Goal: Task Accomplishment & Management: Use online tool/utility

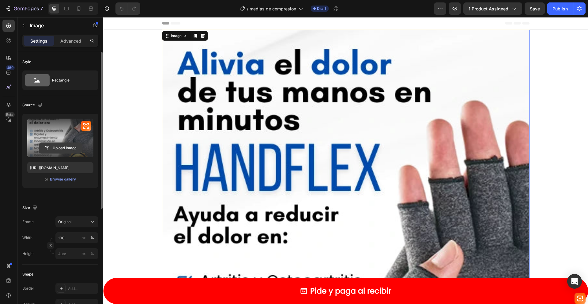
click at [66, 148] on input "file" at bounding box center [60, 148] width 42 height 10
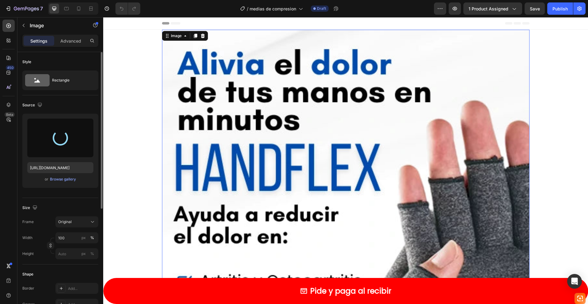
type input "[URL][DOMAIN_NAME]"
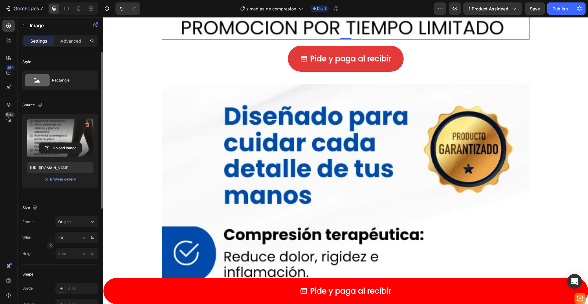
scroll to position [611, 0]
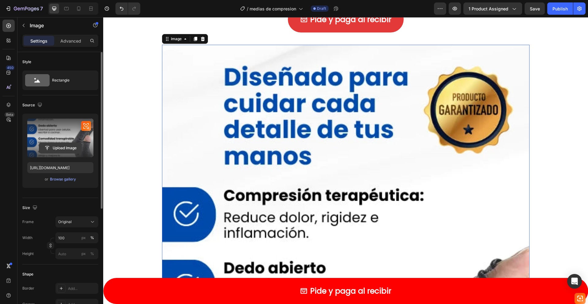
click at [64, 146] on input "file" at bounding box center [60, 148] width 42 height 10
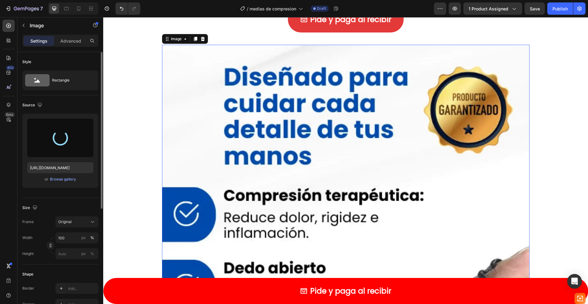
type input "[URL][DOMAIN_NAME]"
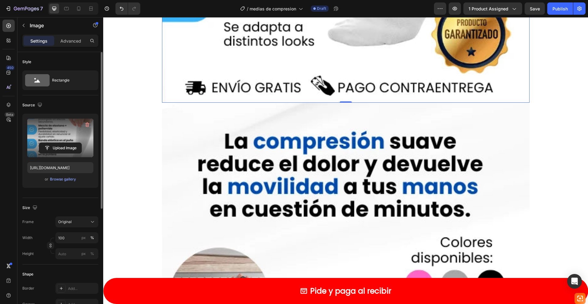
scroll to position [1137, 0]
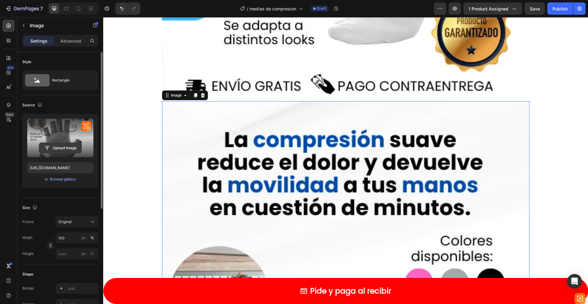
click at [62, 148] on input "file" at bounding box center [60, 148] width 42 height 10
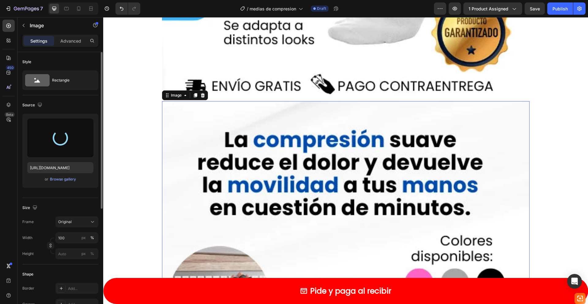
type input "[URL][DOMAIN_NAME]"
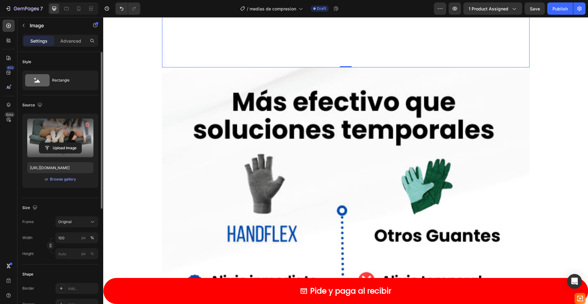
scroll to position [1778, 0]
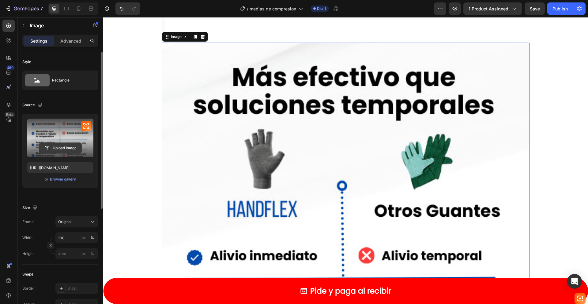
click at [67, 148] on input "file" at bounding box center [60, 148] width 42 height 10
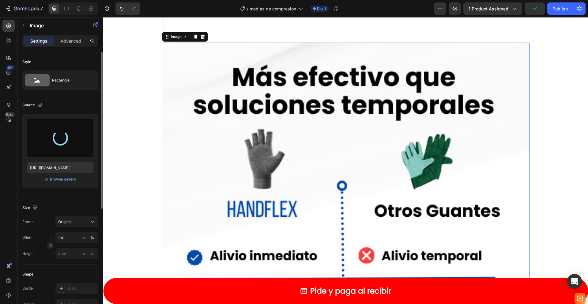
type input "[URL][DOMAIN_NAME]"
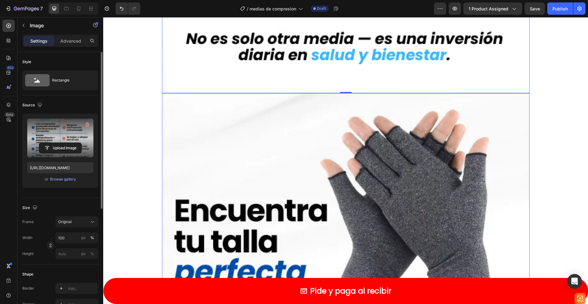
scroll to position [2378, 0]
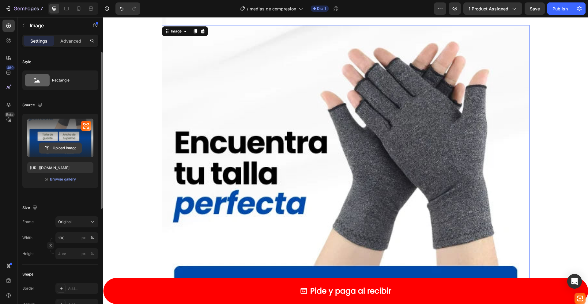
click at [61, 147] on input "file" at bounding box center [60, 148] width 42 height 10
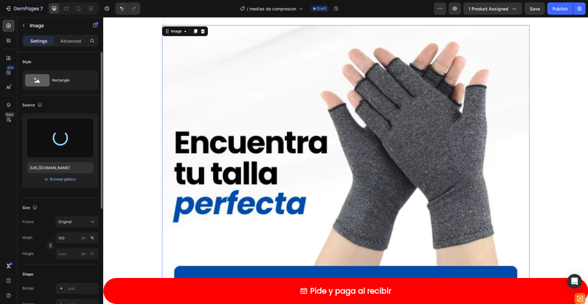
type input "[URL][DOMAIN_NAME]"
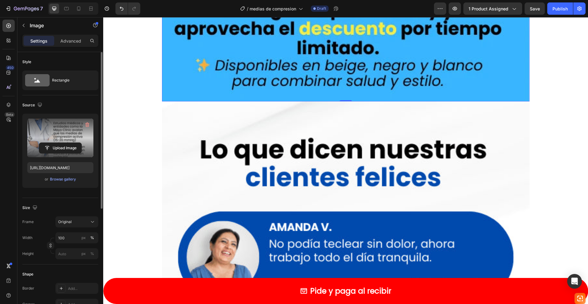
scroll to position [2935, 0]
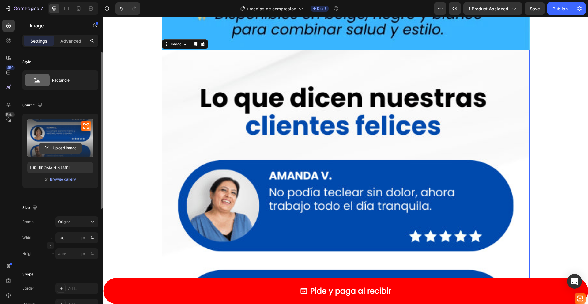
click at [62, 148] on input "file" at bounding box center [60, 148] width 42 height 10
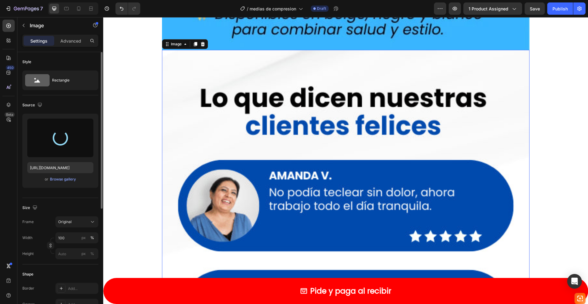
type input "[URL][DOMAIN_NAME]"
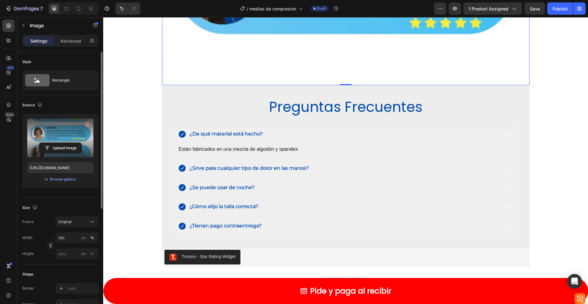
scroll to position [3482, 0]
click at [519, 93] on div "Preguntas Frecuentes Heading ¿De qué material está hecho? Están fabricados en u…" at bounding box center [345, 166] width 367 height 162
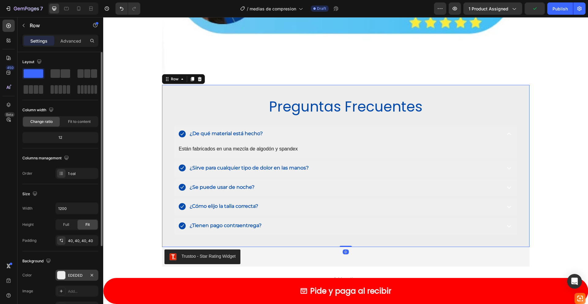
click at [61, 275] on div at bounding box center [61, 275] width 8 height 8
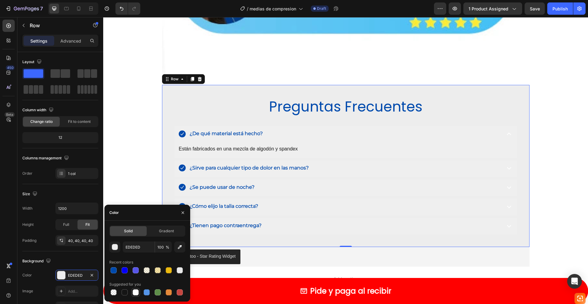
click at [136, 293] on div at bounding box center [136, 292] width 6 height 6
type input "FFFFFF"
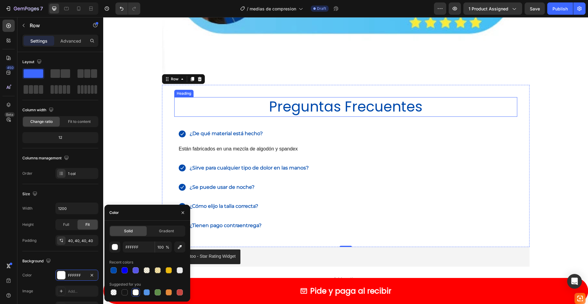
click at [347, 108] on h2 "Preguntas Frecuentes" at bounding box center [345, 107] width 343 height 20
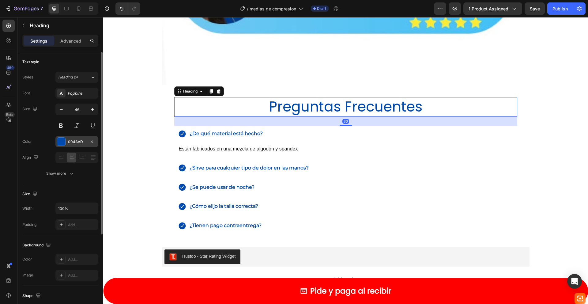
click at [61, 142] on div at bounding box center [61, 141] width 8 height 8
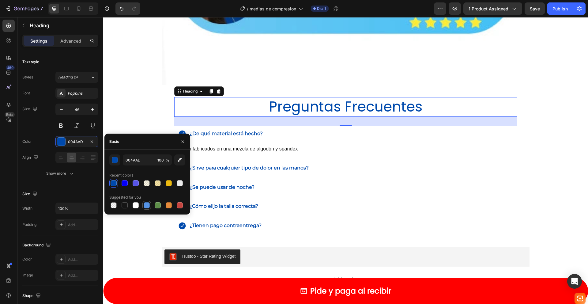
click at [147, 206] on div at bounding box center [147, 205] width 6 height 6
type input "5594E7"
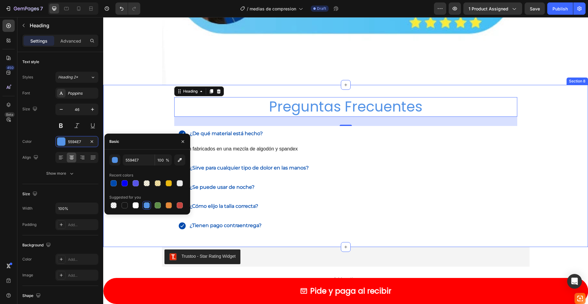
click at [135, 99] on div "Preguntas Frecuentes Heading 30 ¿De qué material está hecho? Están fabricados e…" at bounding box center [345, 166] width 485 height 162
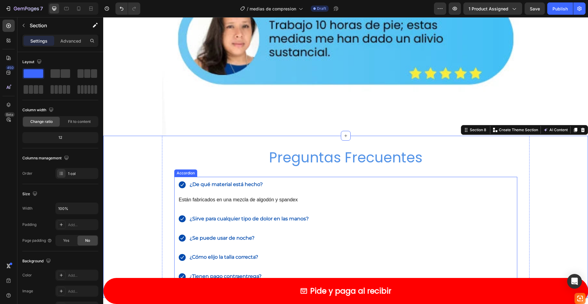
scroll to position [3433, 0]
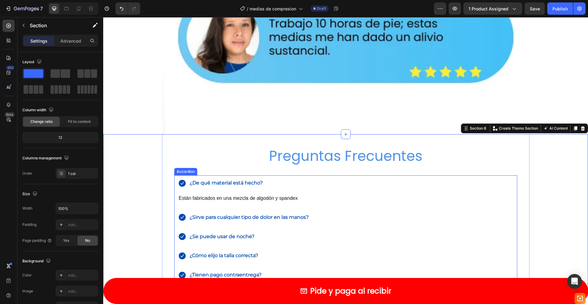
click at [249, 182] on p "¿De qué material está hecho?" at bounding box center [226, 182] width 73 height 9
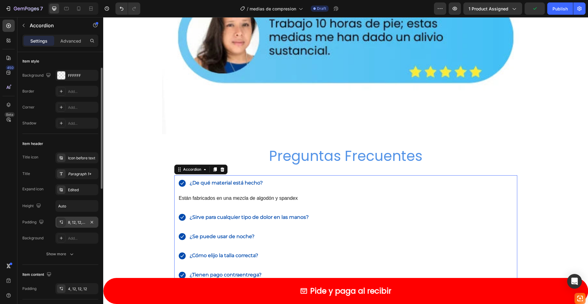
scroll to position [44, 0]
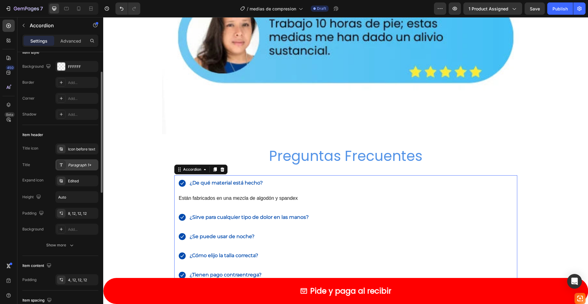
click at [72, 167] on div "Paragraph 1*" at bounding box center [82, 165] width 29 height 6
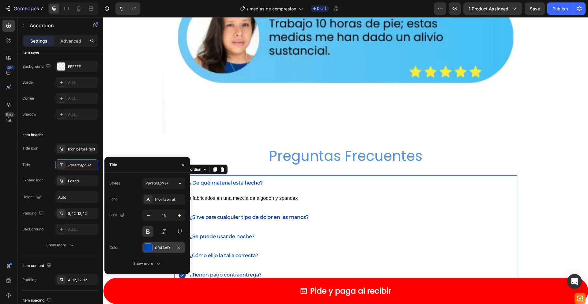
drag, startPoint x: 151, startPoint y: 246, endPoint x: 48, endPoint y: 229, distance: 104.6
click at [151, 246] on div at bounding box center [148, 247] width 8 height 8
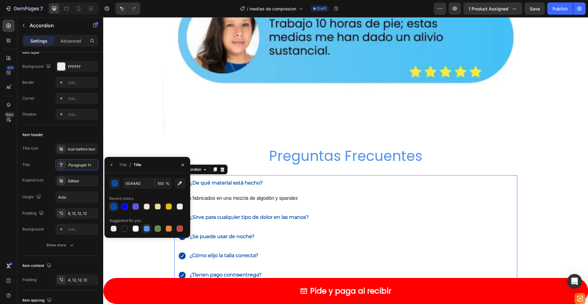
click at [148, 231] on div at bounding box center [146, 228] width 7 height 7
type input "5594E7"
click at [379, 211] on div "¿Sirve para cualquier tipo de dolor en las manos?" at bounding box center [346, 217] width 342 height 17
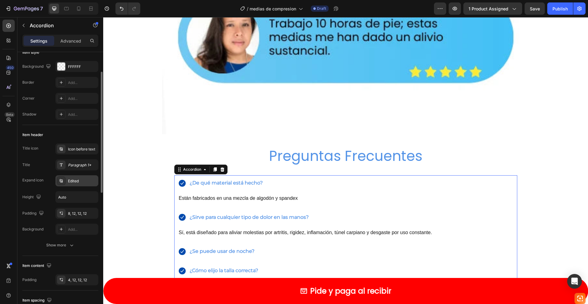
click at [74, 178] on div "Edited" at bounding box center [82, 181] width 29 height 6
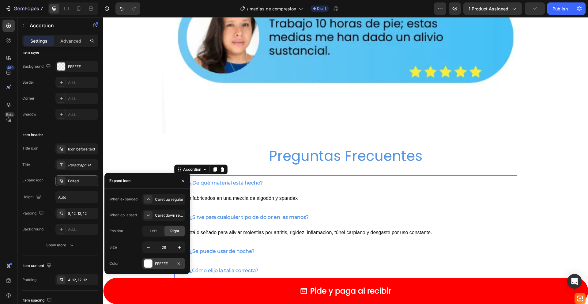
drag, startPoint x: 148, startPoint y: 263, endPoint x: 47, endPoint y: 246, distance: 103.4
click at [148, 263] on div at bounding box center [148, 263] width 8 height 8
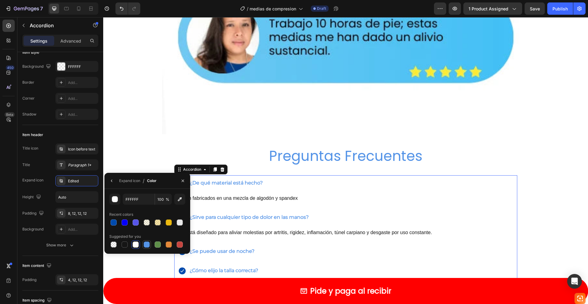
click at [147, 243] on div at bounding box center [147, 244] width 6 height 6
type input "5594E7"
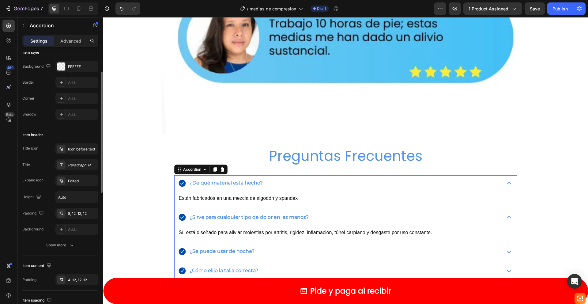
click at [80, 172] on div "Title icon Icon before text Title Paragraph 1* Expand icon Edited Height Auto P…" at bounding box center [60, 188] width 76 height 91
click at [75, 149] on div "Icon before text" at bounding box center [82, 149] width 29 height 6
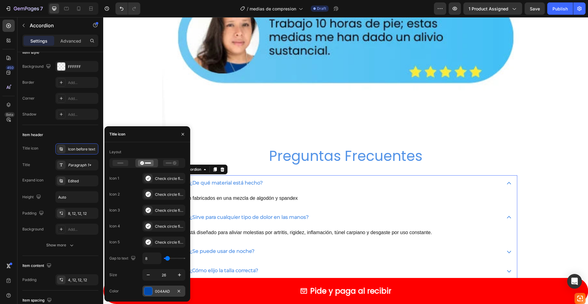
click at [152, 292] on div at bounding box center [148, 291] width 9 height 9
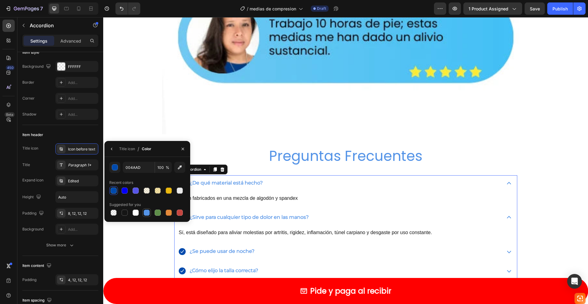
click at [147, 213] on div at bounding box center [147, 212] width 6 height 6
type input "5594E7"
click at [132, 256] on div "Preguntas Frecuentes Heading ¿De qué material está hecho? Están fabricados en u…" at bounding box center [345, 222] width 485 height 177
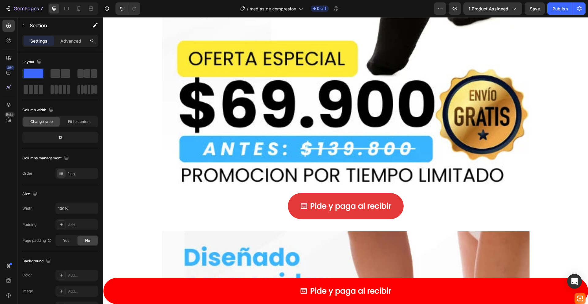
scroll to position [458, 0]
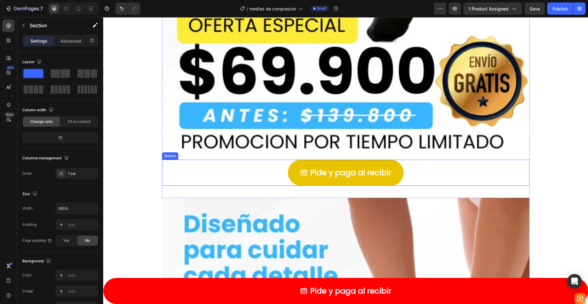
click at [381, 160] on button "Pide y paga al recibir" at bounding box center [346, 173] width 116 height 26
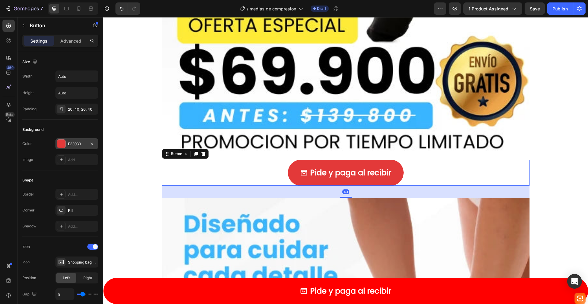
click at [61, 142] on div at bounding box center [61, 144] width 8 height 8
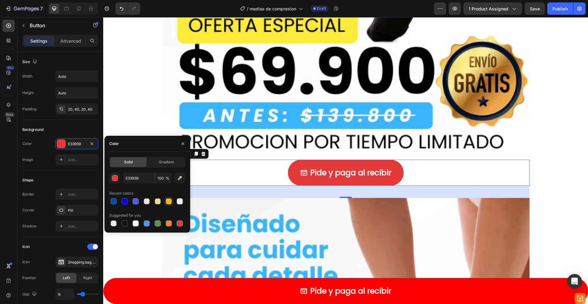
click at [169, 200] on div at bounding box center [169, 201] width 6 height 6
type input "EBB910"
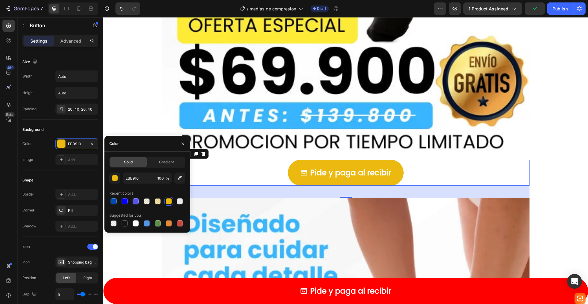
click at [432, 170] on div "Pide y paga al recibir Button 40" at bounding box center [345, 173] width 367 height 26
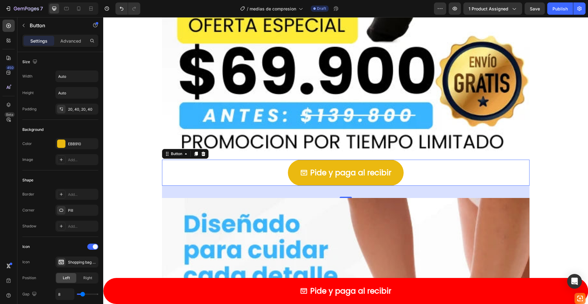
click at [263, 171] on div "Pide y paga al recibir Button 40" at bounding box center [345, 173] width 367 height 26
click at [351, 171] on p "Pide y paga al recibir" at bounding box center [350, 173] width 81 height 14
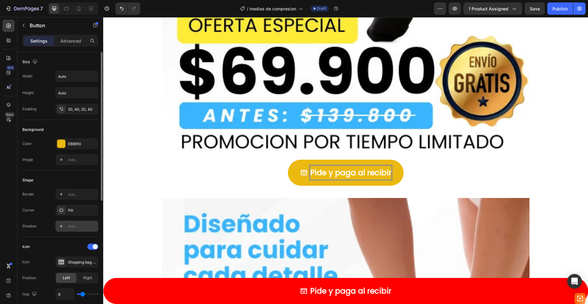
scroll to position [45, 0]
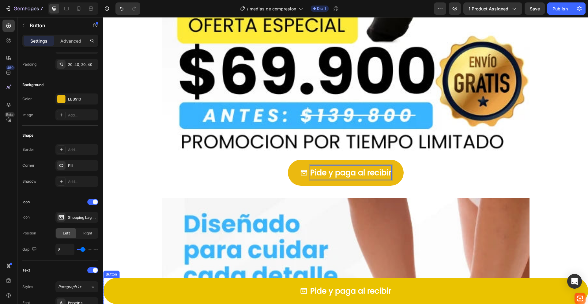
click at [456, 287] on button "Pide y paga al recibir" at bounding box center [345, 291] width 485 height 26
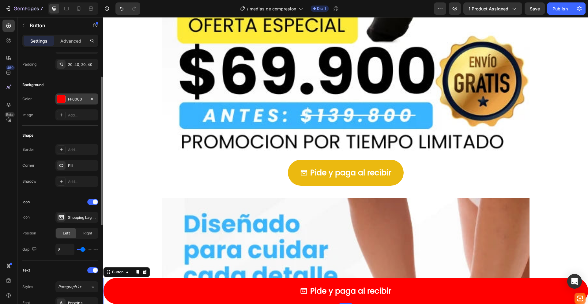
click at [61, 98] on div at bounding box center [61, 99] width 8 height 8
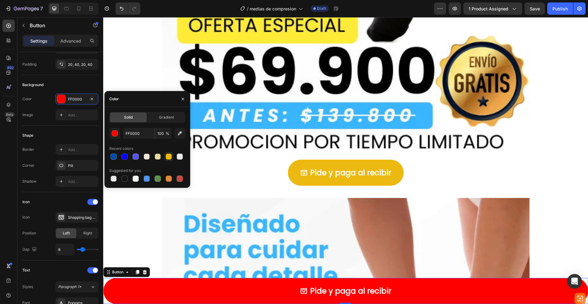
click at [169, 156] on div at bounding box center [169, 156] width 6 height 6
type input "EBB910"
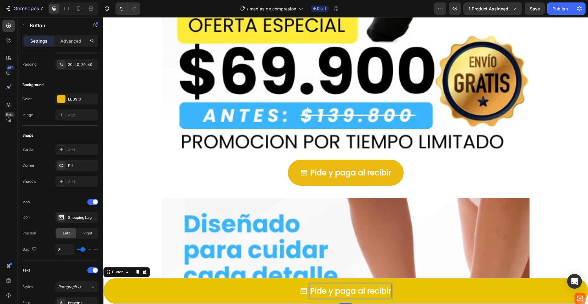
click at [378, 291] on p "Pide y paga al recibir" at bounding box center [350, 291] width 81 height 14
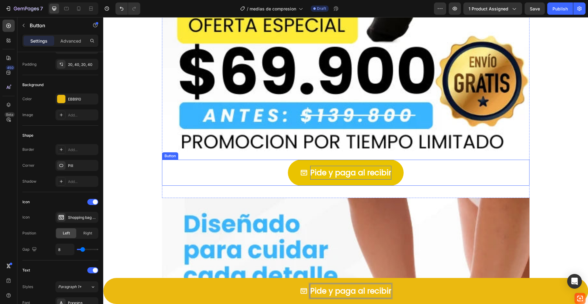
click at [357, 171] on p "Pide y paga al recibir" at bounding box center [350, 173] width 81 height 14
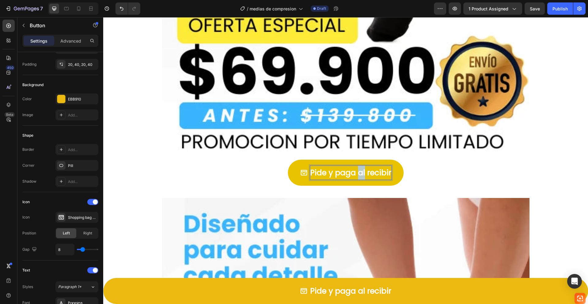
click at [358, 170] on p "Pide y paga al recibir" at bounding box center [350, 173] width 81 height 14
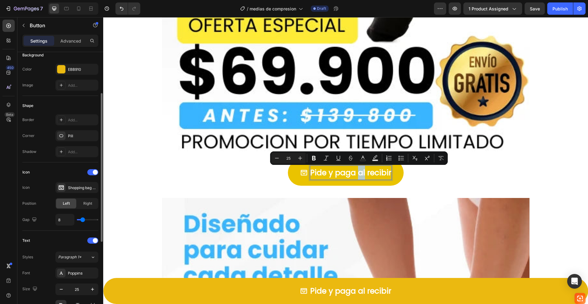
scroll to position [85, 0]
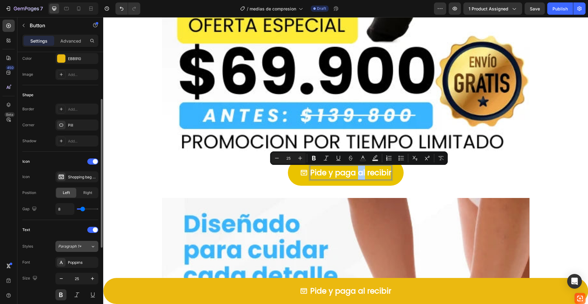
click at [80, 245] on span "Paragraph 1*" at bounding box center [69, 246] width 23 height 6
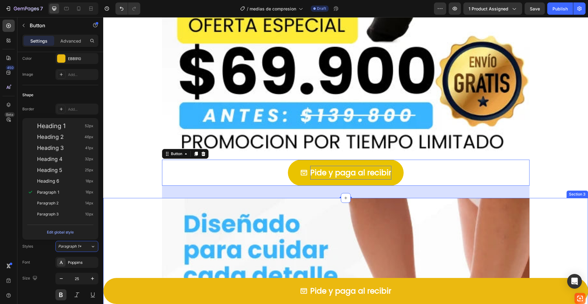
scroll to position [460, 0]
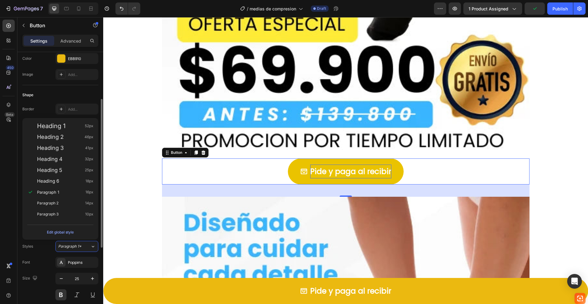
click at [47, 252] on div "Styles Paragraph 1* Font Poppins Size 25 Color FFFFFF Show more" at bounding box center [60, 286] width 76 height 91
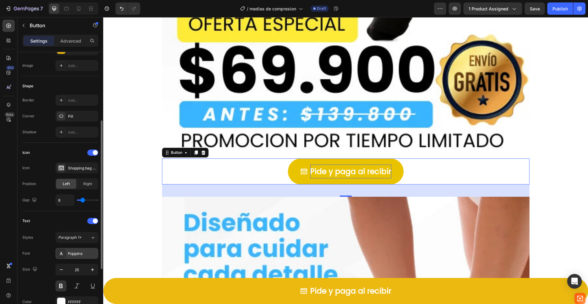
scroll to position [139, 0]
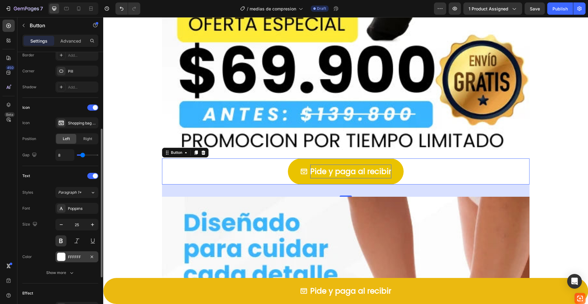
click at [63, 257] on div at bounding box center [61, 257] width 8 height 8
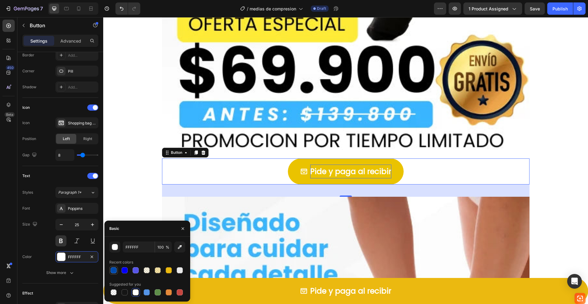
click at [112, 270] on div at bounding box center [114, 270] width 6 height 6
click at [125, 270] on div at bounding box center [125, 270] width 6 height 6
click at [125, 291] on div at bounding box center [125, 292] width 6 height 6
type input "151515"
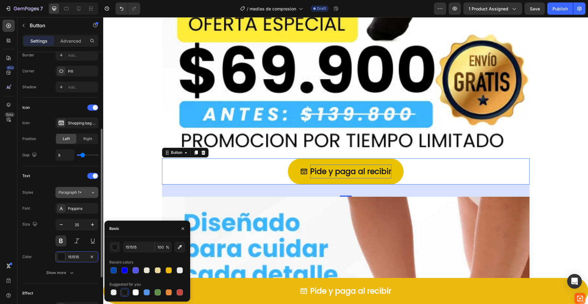
click at [78, 192] on span "Paragraph 1*" at bounding box center [69, 193] width 23 height 6
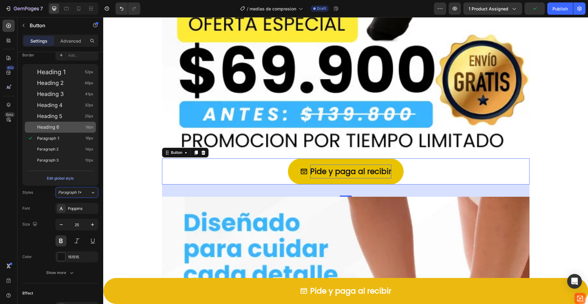
click at [69, 128] on div "Heading 6 18px" at bounding box center [65, 127] width 56 height 6
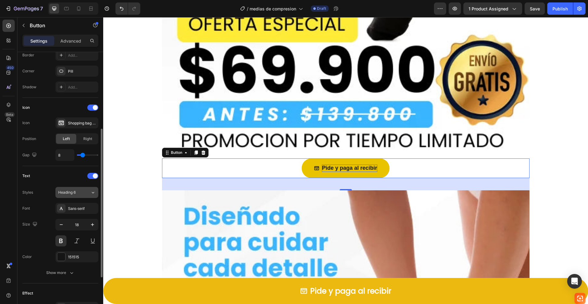
click at [75, 194] on span "Heading 6" at bounding box center [66, 193] width 17 height 6
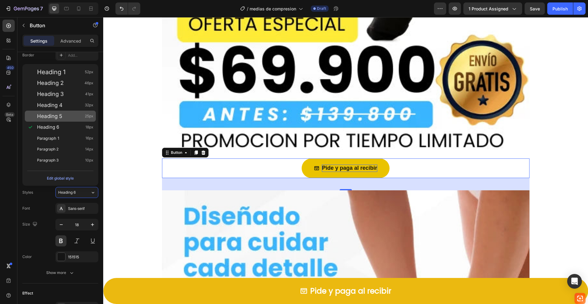
click at [62, 118] on span "Heading 5" at bounding box center [49, 116] width 25 height 6
type input "25"
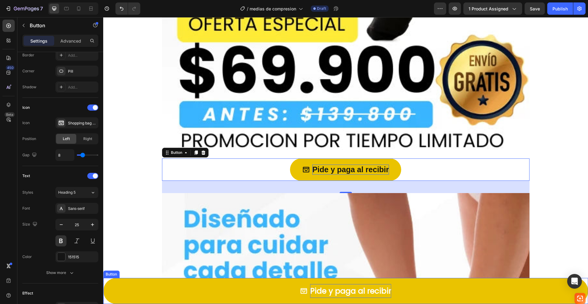
click at [372, 288] on p "Pide y paga al recibir" at bounding box center [350, 291] width 81 height 14
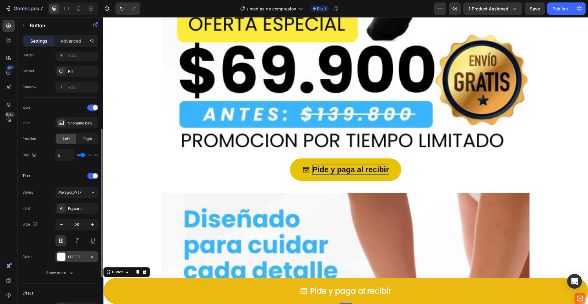
click at [61, 258] on div at bounding box center [61, 257] width 8 height 8
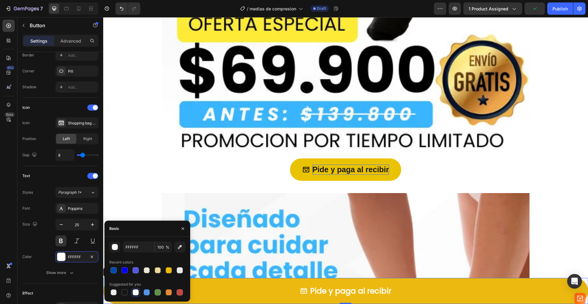
click at [135, 293] on div at bounding box center [136, 292] width 6 height 6
click at [125, 291] on div at bounding box center [125, 292] width 6 height 6
type input "151515"
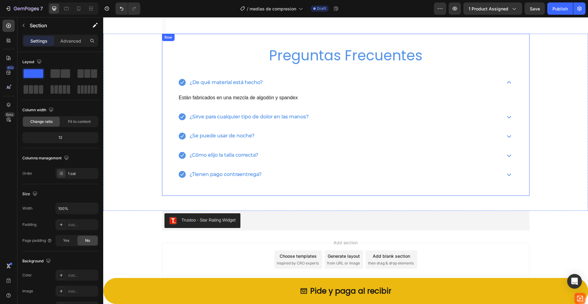
scroll to position [2503, 0]
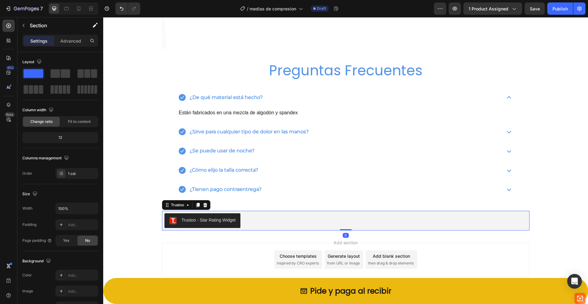
click at [344, 218] on div "Trustoo - Star Rating Widget" at bounding box center [345, 220] width 363 height 15
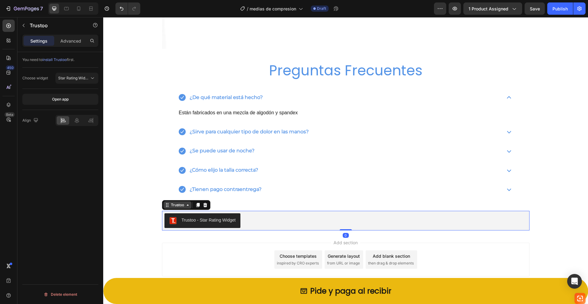
click at [178, 204] on div "Trustoo" at bounding box center [178, 205] width 16 height 6
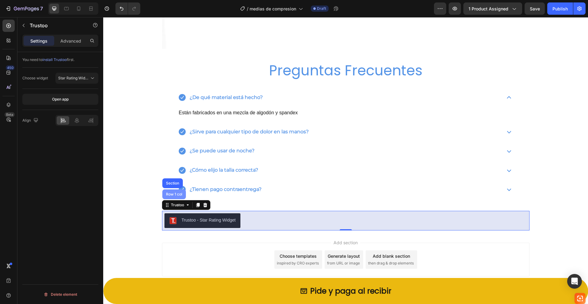
click at [172, 193] on div "Row 1 col" at bounding box center [174, 194] width 19 height 4
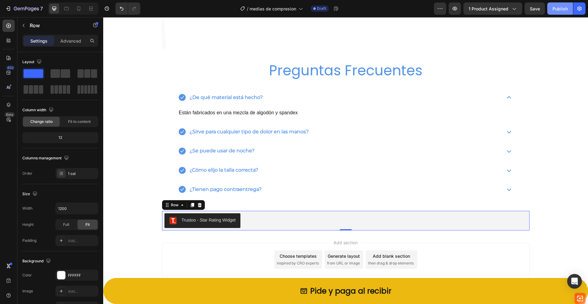
drag, startPoint x: 560, startPoint y: 9, endPoint x: 454, endPoint y: 7, distance: 106.3
click at [560, 9] on div "Publish" at bounding box center [559, 9] width 15 height 6
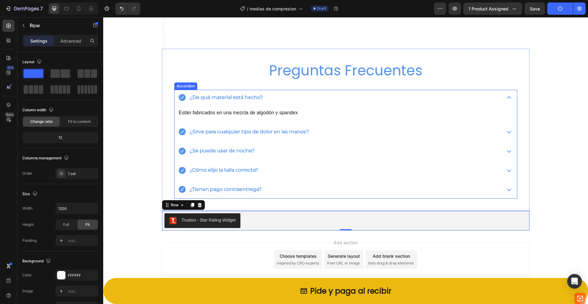
click at [257, 99] on p "¿De qué material está hecho?" at bounding box center [226, 97] width 73 height 9
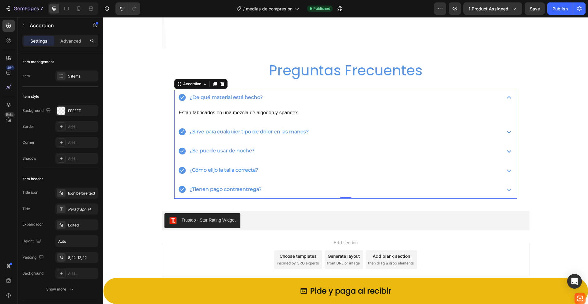
click at [236, 100] on p "¿De qué material está hecho?" at bounding box center [226, 97] width 73 height 9
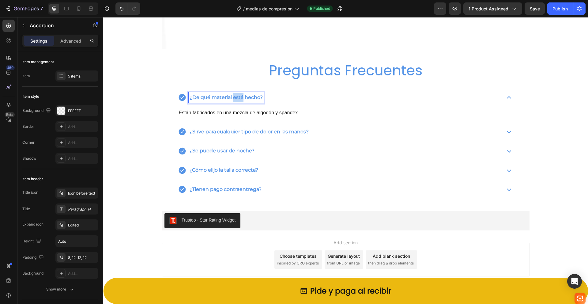
click at [236, 100] on p "¿De qué material está hecho?" at bounding box center [226, 97] width 73 height 9
click at [275, 111] on p "Están fabricados en una mezcla de algodón y spandex" at bounding box center [346, 112] width 334 height 9
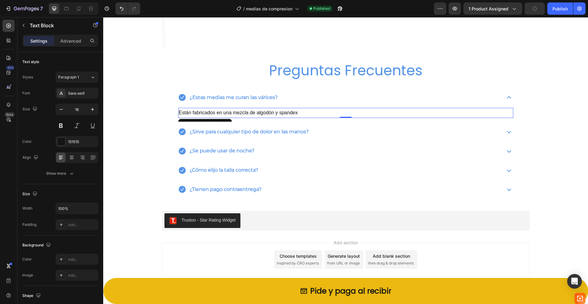
click at [283, 114] on p "Están fabricados en una mezcla de algodón y spandex" at bounding box center [346, 112] width 334 height 9
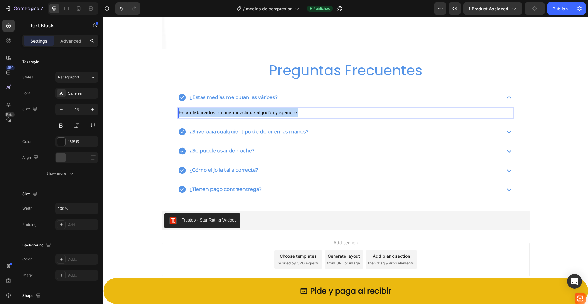
click at [283, 114] on p "Están fabricados en una mezcla de algodón y spandex" at bounding box center [346, 112] width 334 height 9
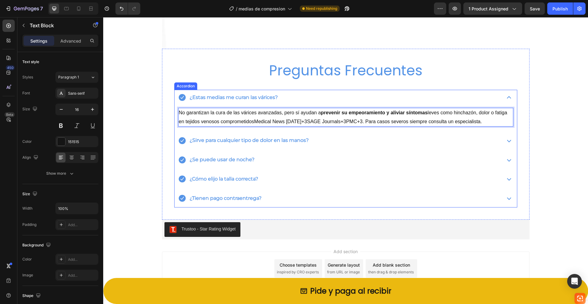
click at [276, 138] on strong "¿Sirve para cualquier tipo de dolor en las manos?" at bounding box center [249, 140] width 119 height 6
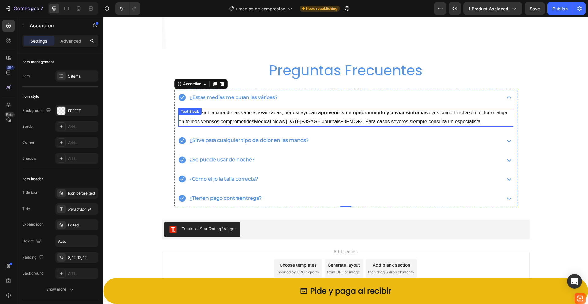
click at [265, 122] on link "Medical News [DATE]+3SAGE Journals+3PMC+3" at bounding box center [308, 121] width 108 height 5
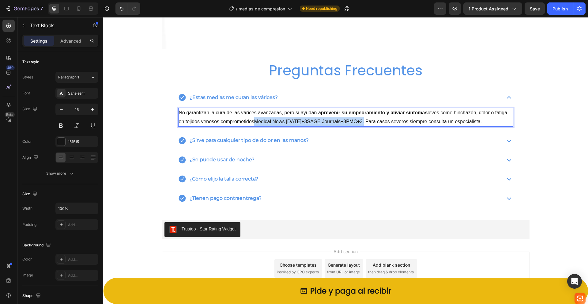
drag, startPoint x: 254, startPoint y: 120, endPoint x: 360, endPoint y: 122, distance: 106.9
click at [360, 122] on p "No garantizan la cura de las várices avanzadas, pero sí ayudan a prevenir su em…" at bounding box center [346, 117] width 334 height 18
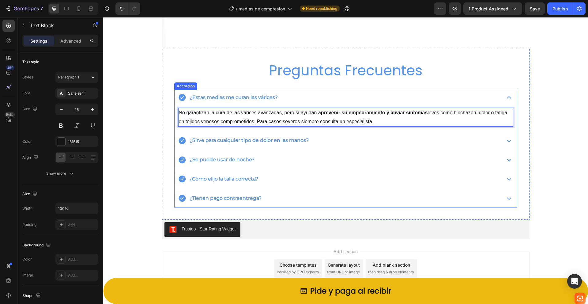
click at [309, 140] on div "¿Sirve para cualquier tipo de dolor en las manos?" at bounding box center [338, 140] width 321 height 11
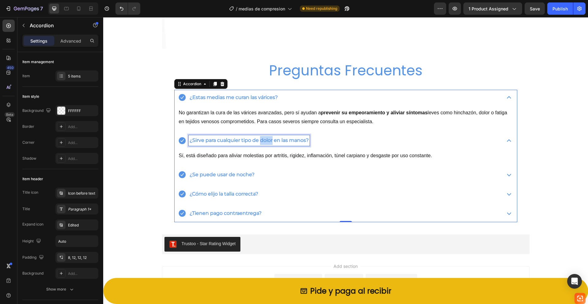
click at [260, 138] on strong "¿Sirve para cualquier tipo de dolor en las manos?" at bounding box center [249, 140] width 119 height 6
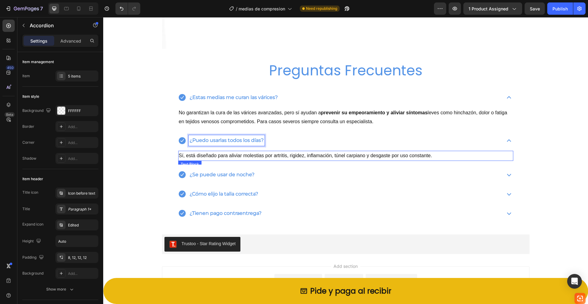
click at [241, 156] on p "Sí, está diseñado para aliviar molestias por artritis, rigidez, inflamación, tú…" at bounding box center [346, 155] width 334 height 9
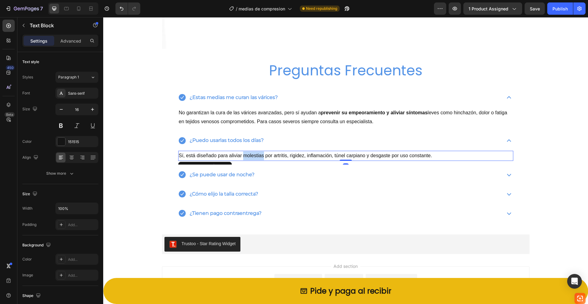
click at [241, 156] on p "Sí, está diseñado para aliviar molestias por artritis, rigidez, inflamación, tú…" at bounding box center [346, 155] width 334 height 9
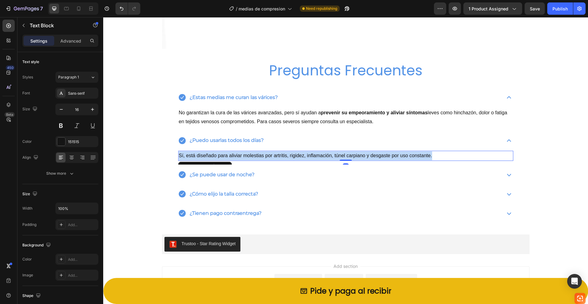
click at [241, 156] on p "Sí, está diseñado para aliviar molestias por artritis, rigidez, inflamación, tú…" at bounding box center [346, 155] width 334 height 9
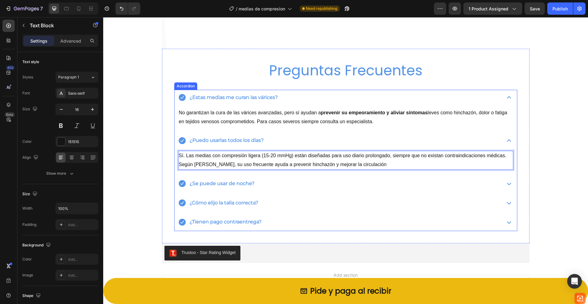
click at [237, 187] on p "¿Se puede usar de noche?" at bounding box center [222, 183] width 65 height 9
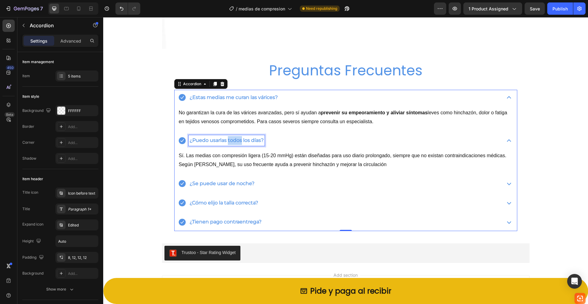
click at [234, 139] on strong "¿Puedo usarlas todos los días?" at bounding box center [227, 140] width 74 height 6
click at [216, 158] on p "Sí. Las medias con compresión ligera (15-20 mmHg) están diseñadas para uso diar…" at bounding box center [346, 160] width 334 height 18
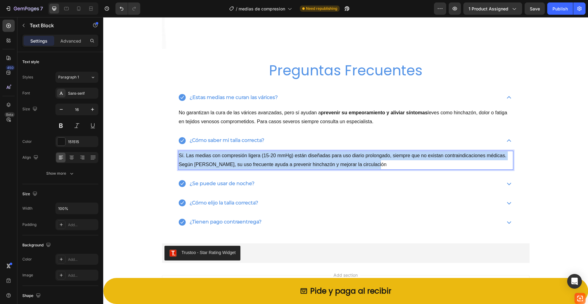
click at [216, 158] on p "Sí. Las medias con compresión ligera (15-20 mmHg) están diseñadas para uso diar…" at bounding box center [346, 160] width 334 height 18
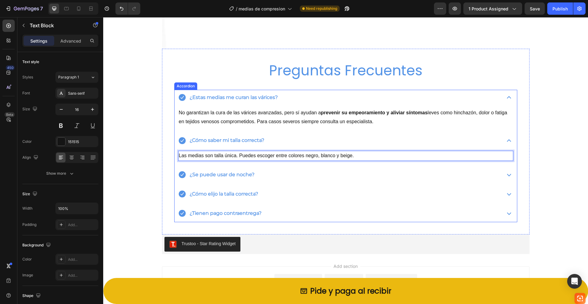
click at [240, 175] on p "¿Se puede usar de noche?" at bounding box center [222, 174] width 65 height 9
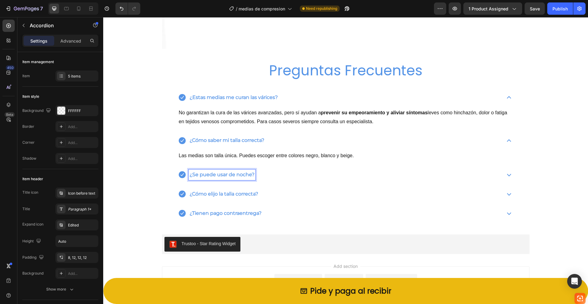
click at [223, 175] on p "¿Se puede usar de noche?" at bounding box center [222, 174] width 65 height 9
click at [327, 173] on div "¿Puedo usarlas en viajes largos o sesiones de vuelo?" at bounding box center [338, 174] width 321 height 11
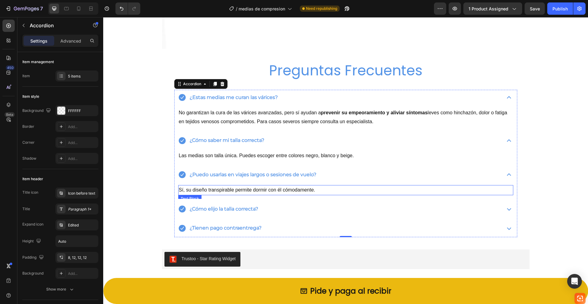
click at [245, 188] on p "Sí, su diseño transpirable permite dormir con él cómodamente." at bounding box center [346, 190] width 334 height 9
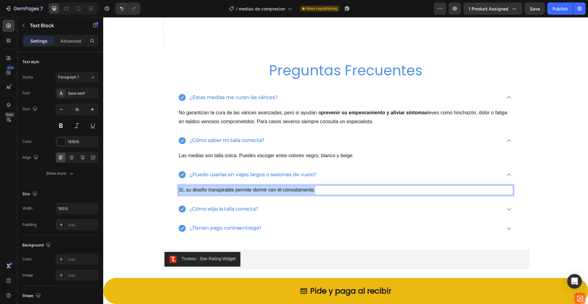
click at [245, 188] on p "Sí, su diseño transpirable permite dormir con él cómodamente." at bounding box center [346, 190] width 334 height 9
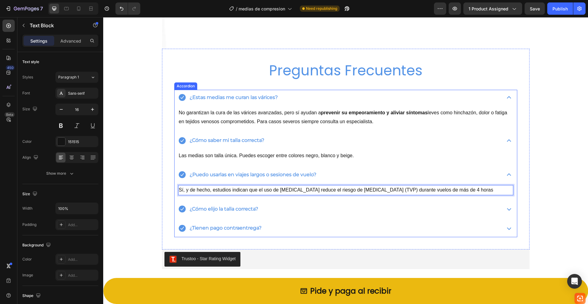
click at [241, 213] on p "¿Cómo elijo la talla correcta?" at bounding box center [224, 209] width 69 height 9
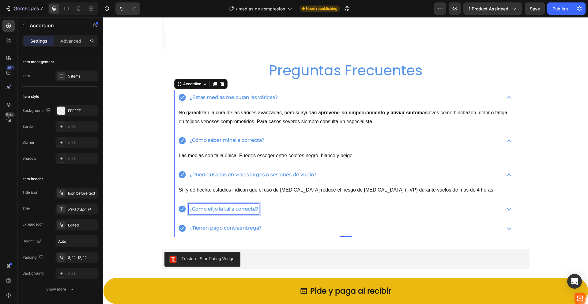
click at [221, 213] on p "¿Cómo elijo la talla correcta?" at bounding box center [224, 209] width 69 height 9
click at [299, 214] on div "¿Existen contraindicaciones o riesgos?" at bounding box center [338, 209] width 321 height 11
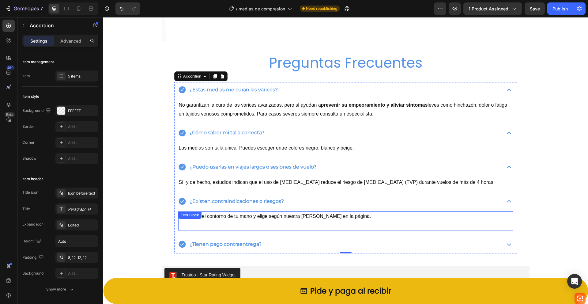
scroll to position [2514, 0]
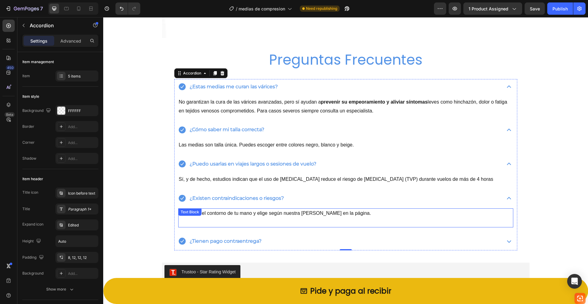
click at [214, 218] on p "Solo mide el contorno de tu mano y elige según nuestra [PERSON_NAME] en la pági…" at bounding box center [346, 213] width 334 height 9
click at [214, 223] on div "Solo mide el contorno de tu mano y elige según nuestra [PERSON_NAME] en la pági…" at bounding box center [345, 217] width 335 height 19
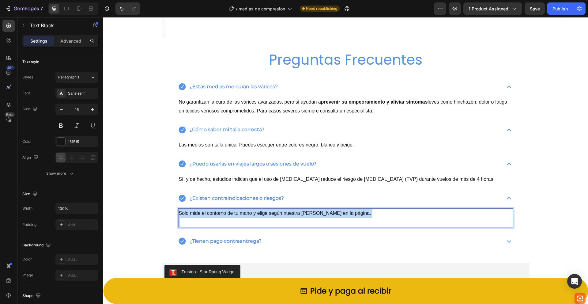
click at [214, 218] on p "Solo mide el contorno de tu mano y elige según nuestra [PERSON_NAME] en la pági…" at bounding box center [346, 213] width 334 height 9
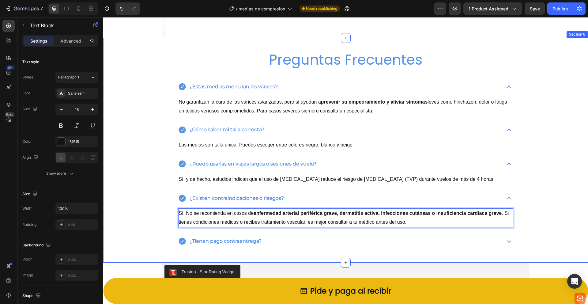
click at [543, 185] on div "Preguntas Frecuentes Heading ¿Estas medias me curan las várices? No garantizan …" at bounding box center [345, 150] width 485 height 224
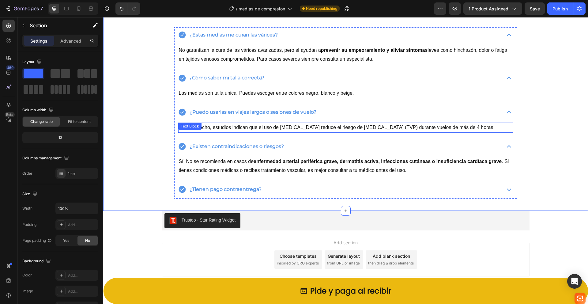
scroll to position [2574, 0]
click at [506, 188] on icon at bounding box center [509, 189] width 9 height 9
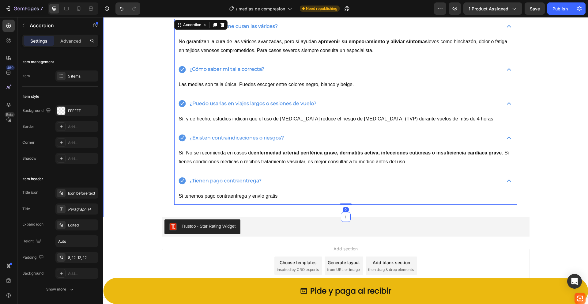
click at [530, 180] on div "Preguntas Frecuentes Heading ¿Estas medias me curan las várices? No garantizan …" at bounding box center [345, 97] width 485 height 239
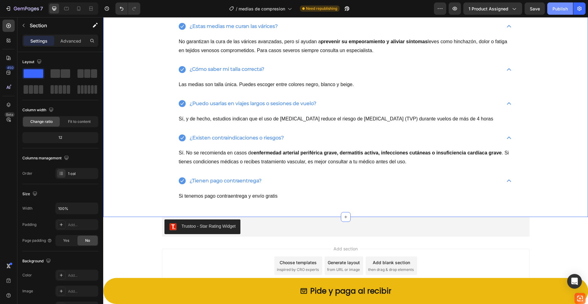
drag, startPoint x: 566, startPoint y: 9, endPoint x: 460, endPoint y: 12, distance: 105.4
click at [566, 9] on div "Publish" at bounding box center [559, 9] width 15 height 6
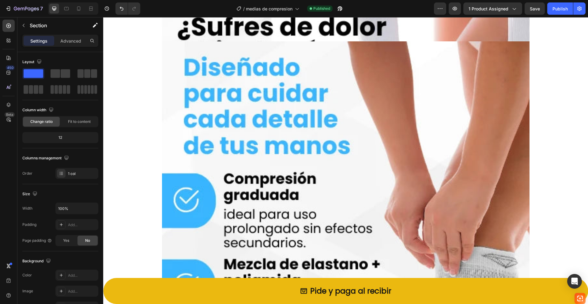
scroll to position [0, 0]
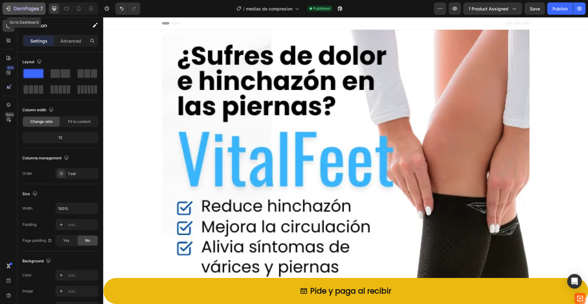
click at [16, 8] on icon "button" at bounding box center [26, 8] width 25 height 5
